Goal: Navigation & Orientation: Understand site structure

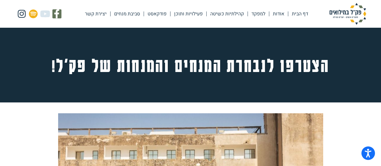
scroll to position [79, 0]
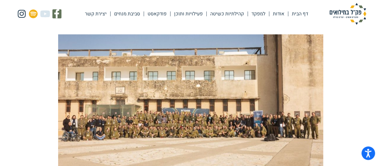
click at [277, 14] on link "אודות" at bounding box center [278, 14] width 19 height 14
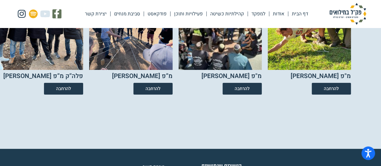
scroll to position [1085, 0]
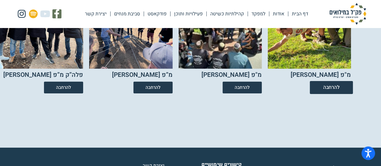
click at [330, 88] on span "להרחבה" at bounding box center [331, 87] width 17 height 5
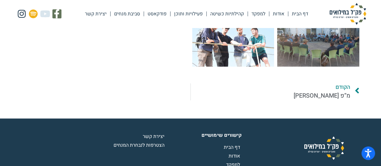
scroll to position [370, 0]
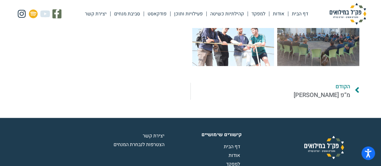
click at [348, 11] on img at bounding box center [348, 14] width 60 height 22
